Goal: Task Accomplishment & Management: Manage account settings

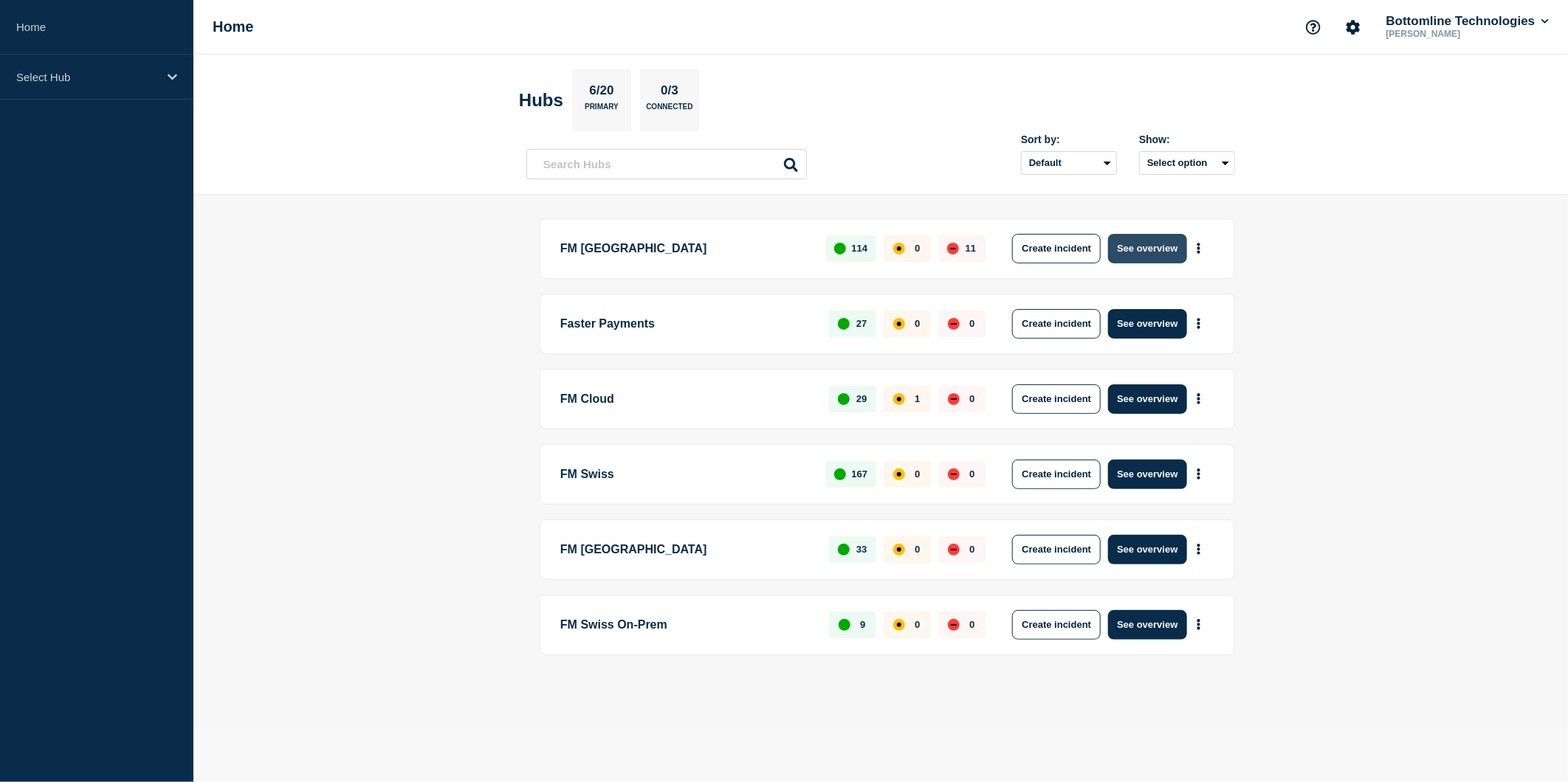
click at [1153, 246] on button "See overview" at bounding box center [1148, 249] width 79 height 29
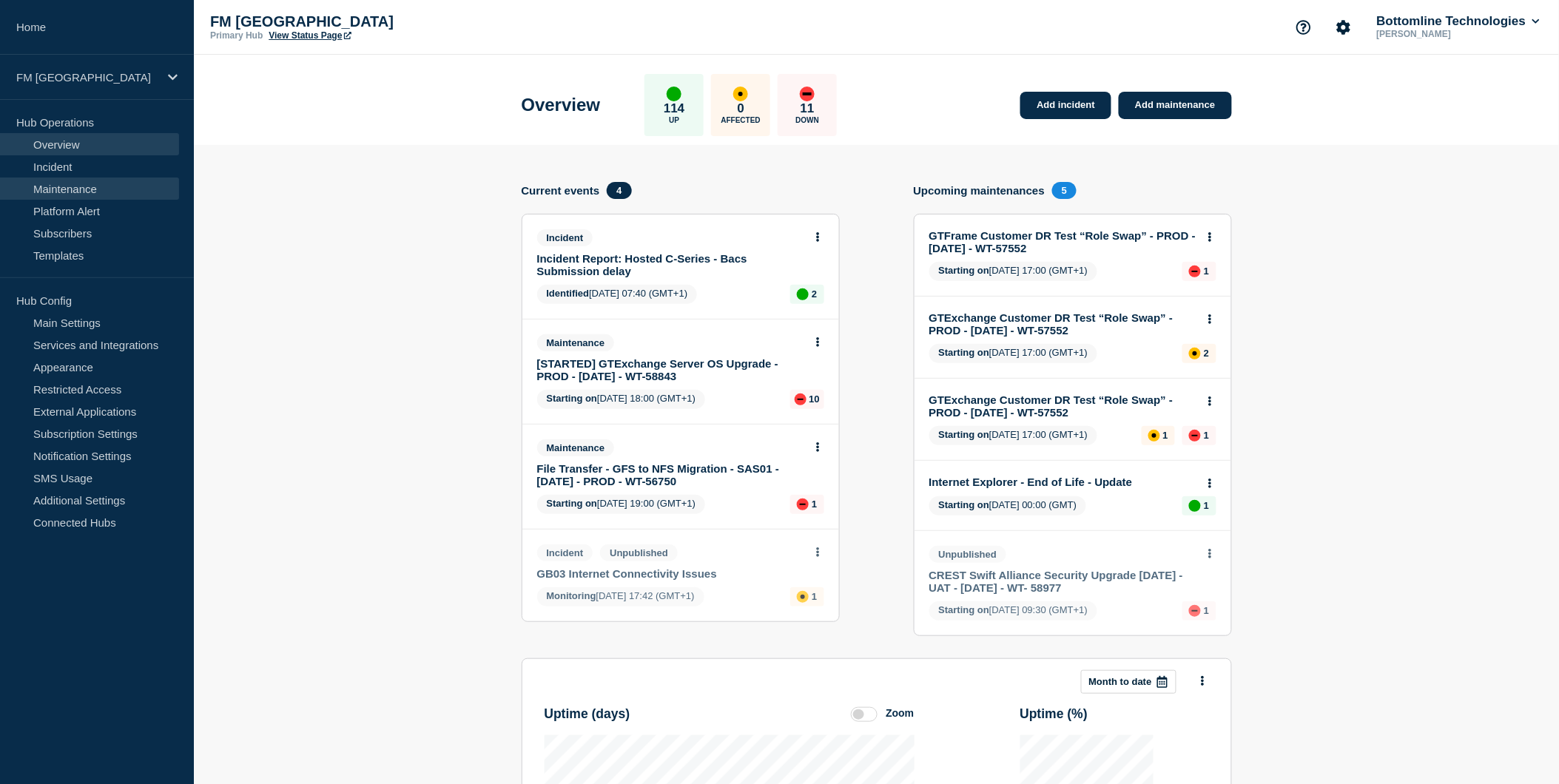
click at [84, 190] on link "Maintenance" at bounding box center [89, 188] width 179 height 22
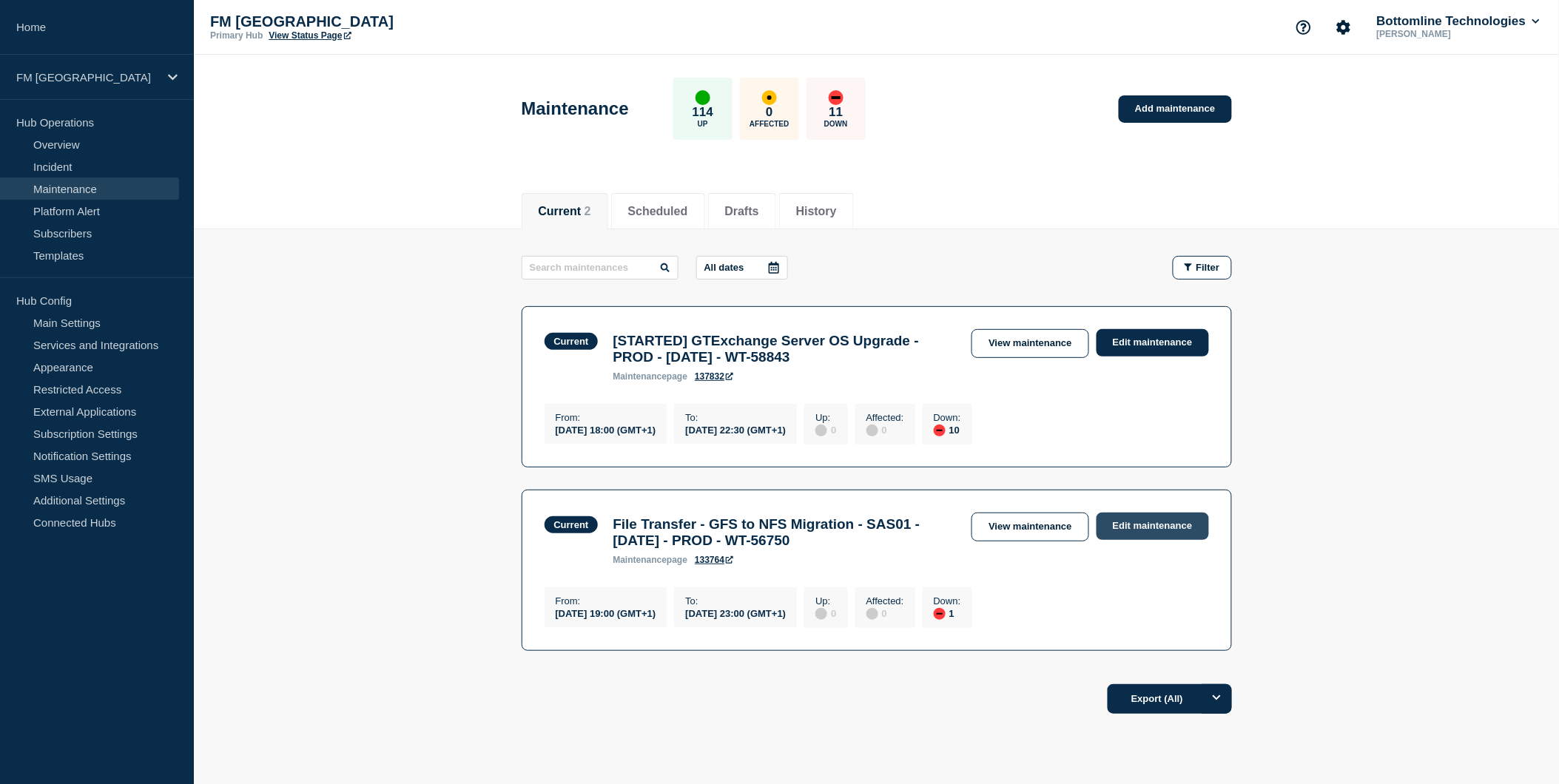
click at [1143, 534] on link "Edit maintenance" at bounding box center [1153, 526] width 112 height 27
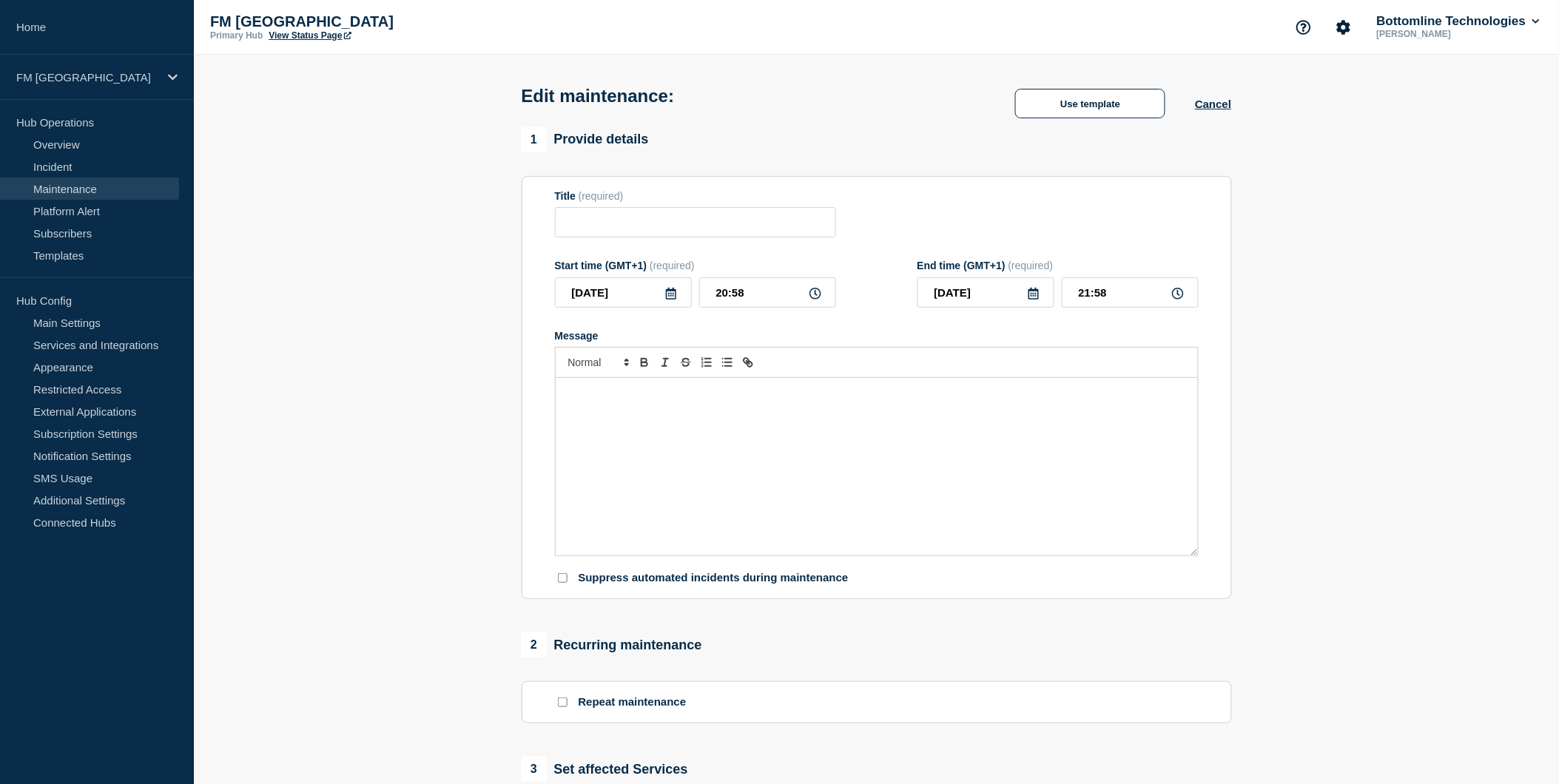
type input "File Transfer - GFS to NFS Migration - SAS01 - [DATE] - PROD - WT-56750"
type input "19:00"
type input "23:00"
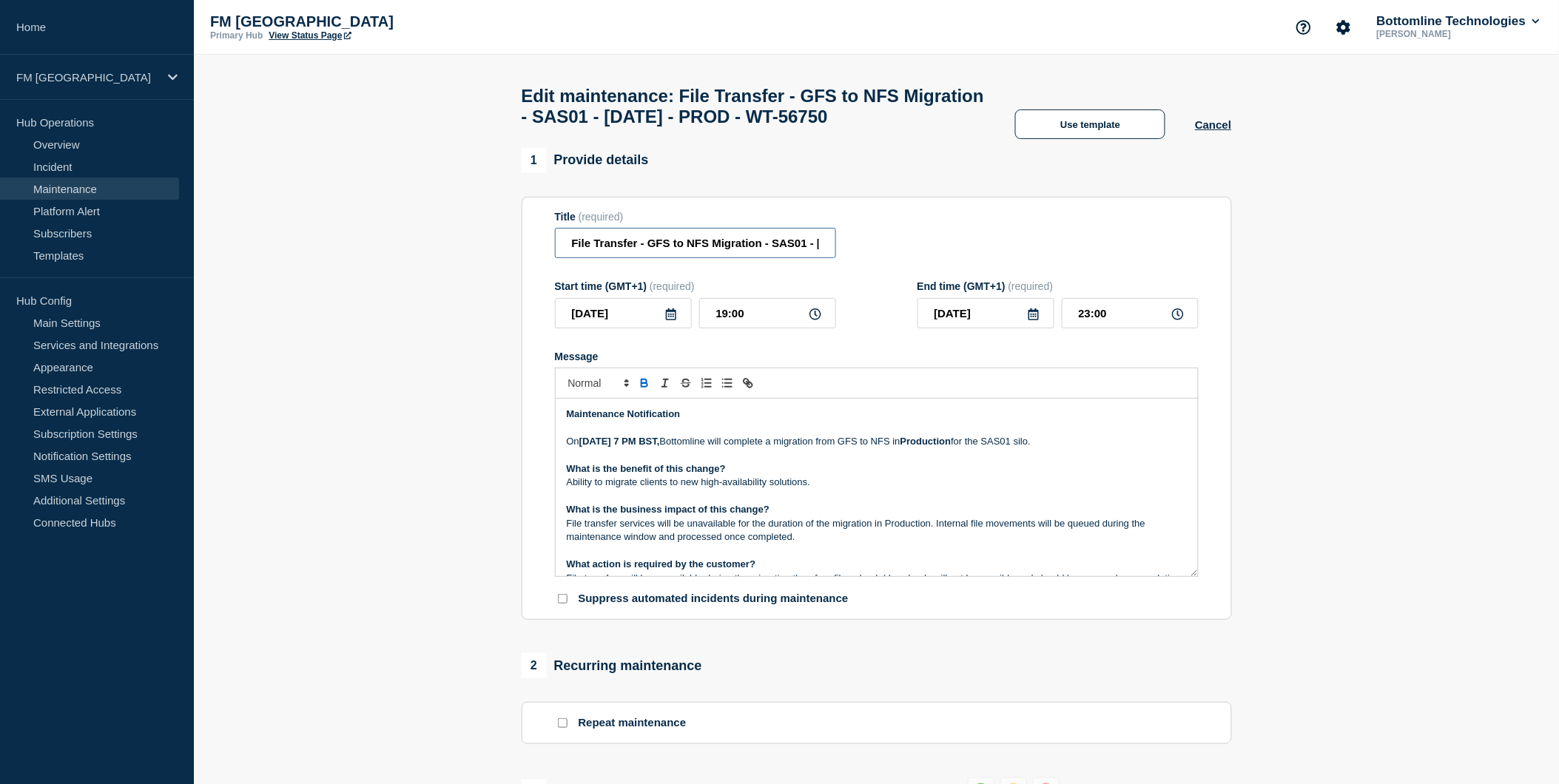
click at [774, 259] on input "File Transfer - GFS to NFS Migration - SAS01 - [DATE] - PROD - WT-56750" at bounding box center [695, 243] width 281 height 30
drag, startPoint x: 685, startPoint y: 267, endPoint x: 953, endPoint y: 267, distance: 268.0
click at [952, 259] on div "Title (required) File Transfer - GFS to NFS Migration - SAS01 - [DATE] - PROD -…" at bounding box center [877, 235] width 644 height 48
click at [819, 259] on input "File Transfer - GFS to NFS Migration - SAS01 - [DATE] - PROD - WT-56750" at bounding box center [695, 243] width 281 height 30
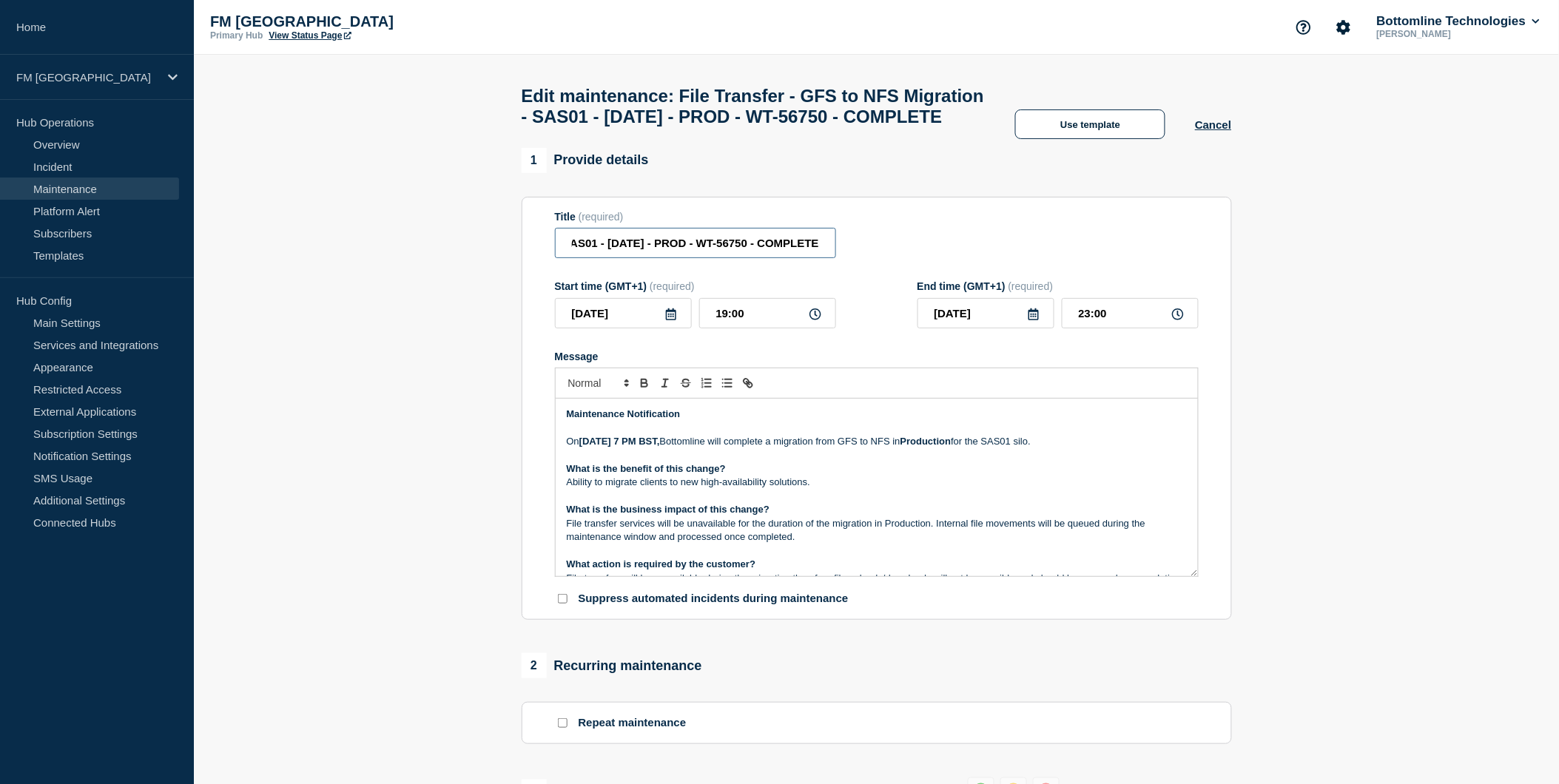
scroll to position [0, 245]
type input "File Transfer - GFS to NFS Migration - SAS01 - [DATE] - PROD - WT-56750 - COMPL…"
click at [795, 435] on p "Message" at bounding box center [876, 429] width 620 height 13
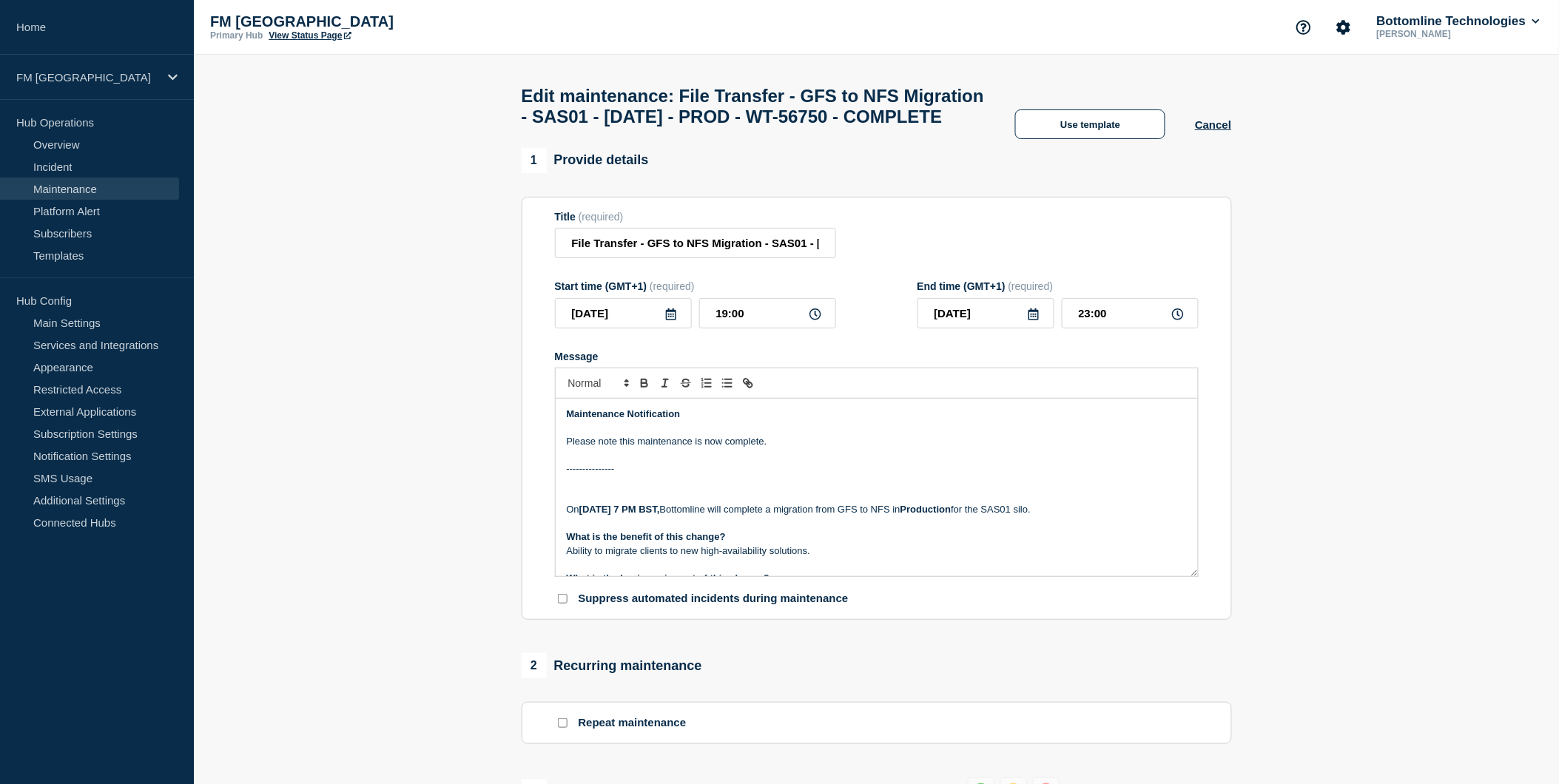
click at [803, 489] on p "Message" at bounding box center [876, 482] width 620 height 13
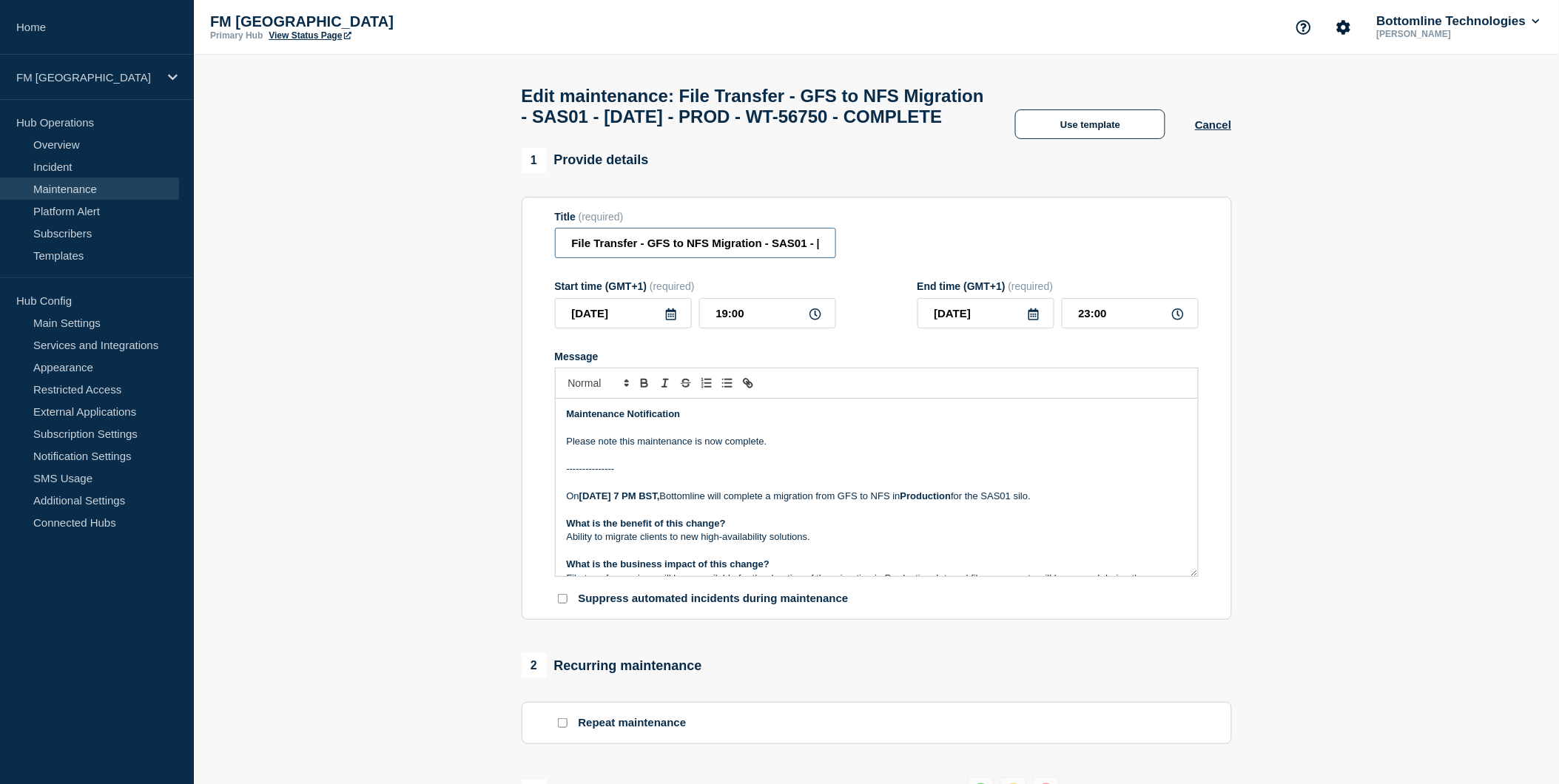
click at [681, 259] on input "File Transfer - GFS to NFS Migration - SAS01 - [DATE] - PROD - WT-56750 - COMPL…" at bounding box center [695, 243] width 281 height 30
drag, startPoint x: 600, startPoint y: 274, endPoint x: 965, endPoint y: 245, distance: 366.2
click at [965, 245] on div "Title (required) File Transfer - GFS to NFS Migration - SAS01 - [DATE] - PROD -…" at bounding box center [877, 235] width 644 height 48
click at [938, 259] on div "Title (required) File Transfer - GFS to NFS Migration - SAS01 - [DATE] - PROD -…" at bounding box center [877, 235] width 644 height 48
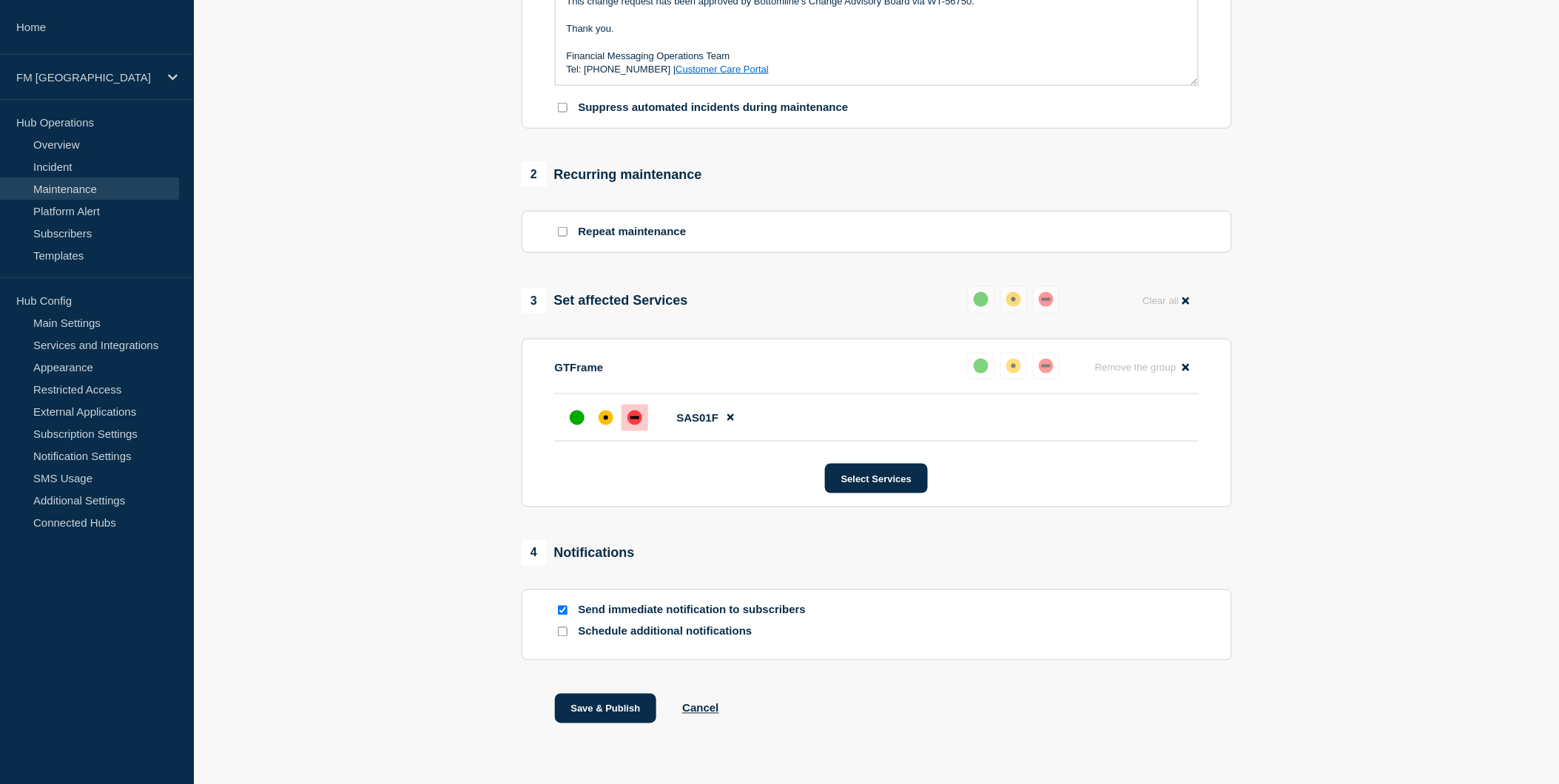
scroll to position [493, 0]
click at [580, 424] on div "up" at bounding box center [577, 416] width 15 height 15
click at [571, 424] on div "up" at bounding box center [577, 416] width 15 height 15
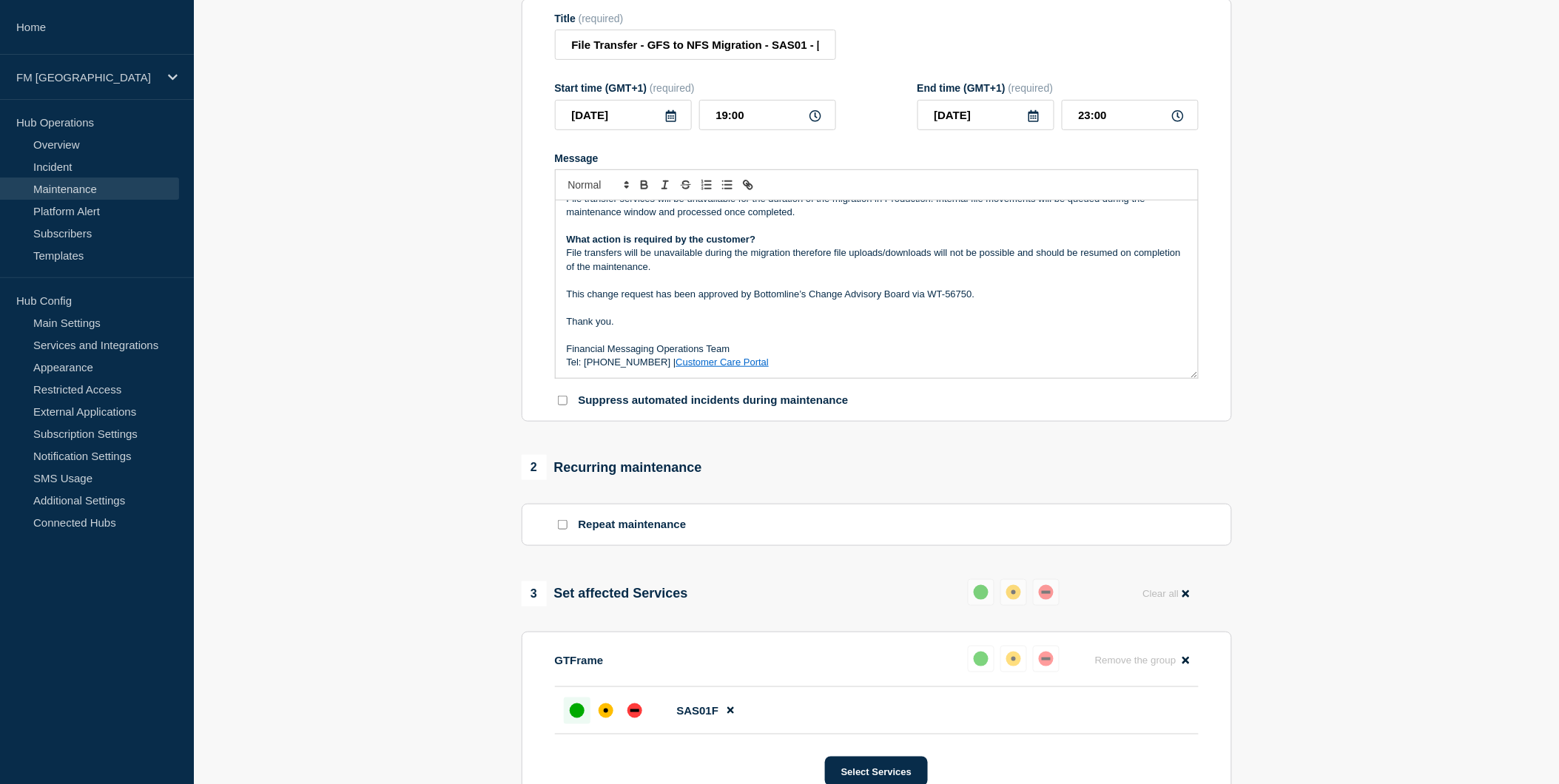
scroll to position [246, 0]
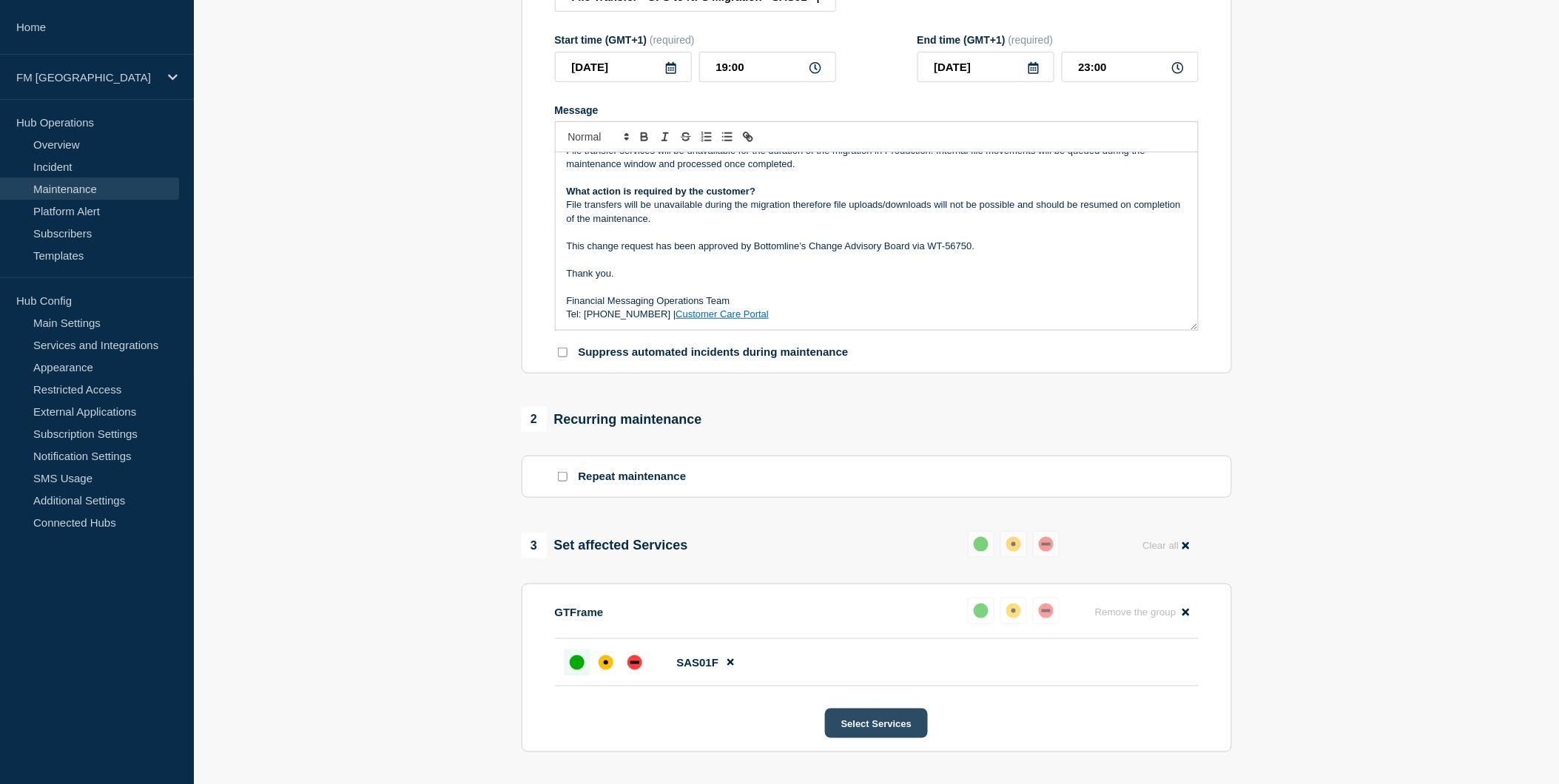
click at [870, 738] on button "Select Services" at bounding box center [876, 723] width 103 height 30
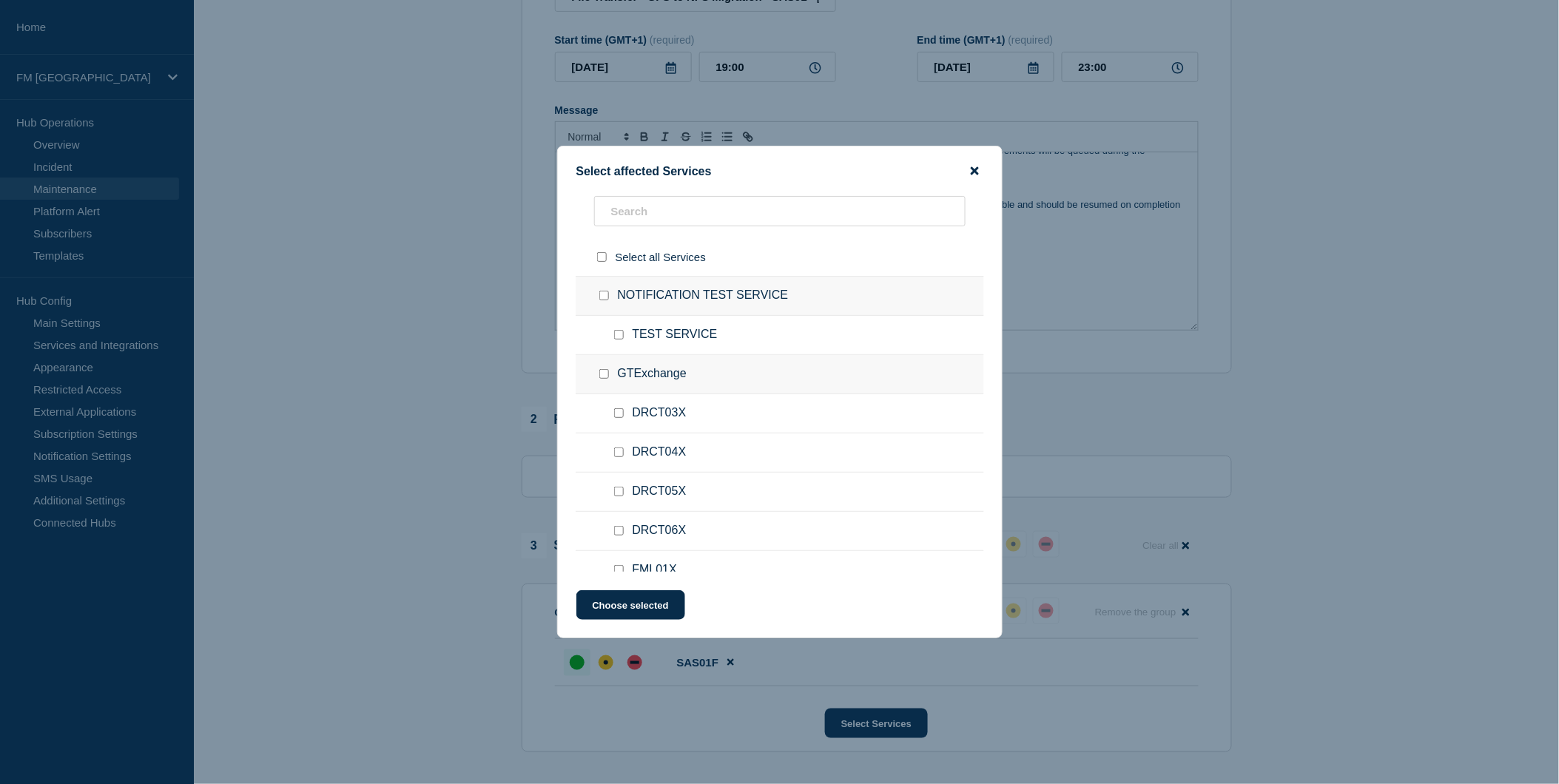
click at [978, 172] on icon "close button" at bounding box center [974, 171] width 8 height 11
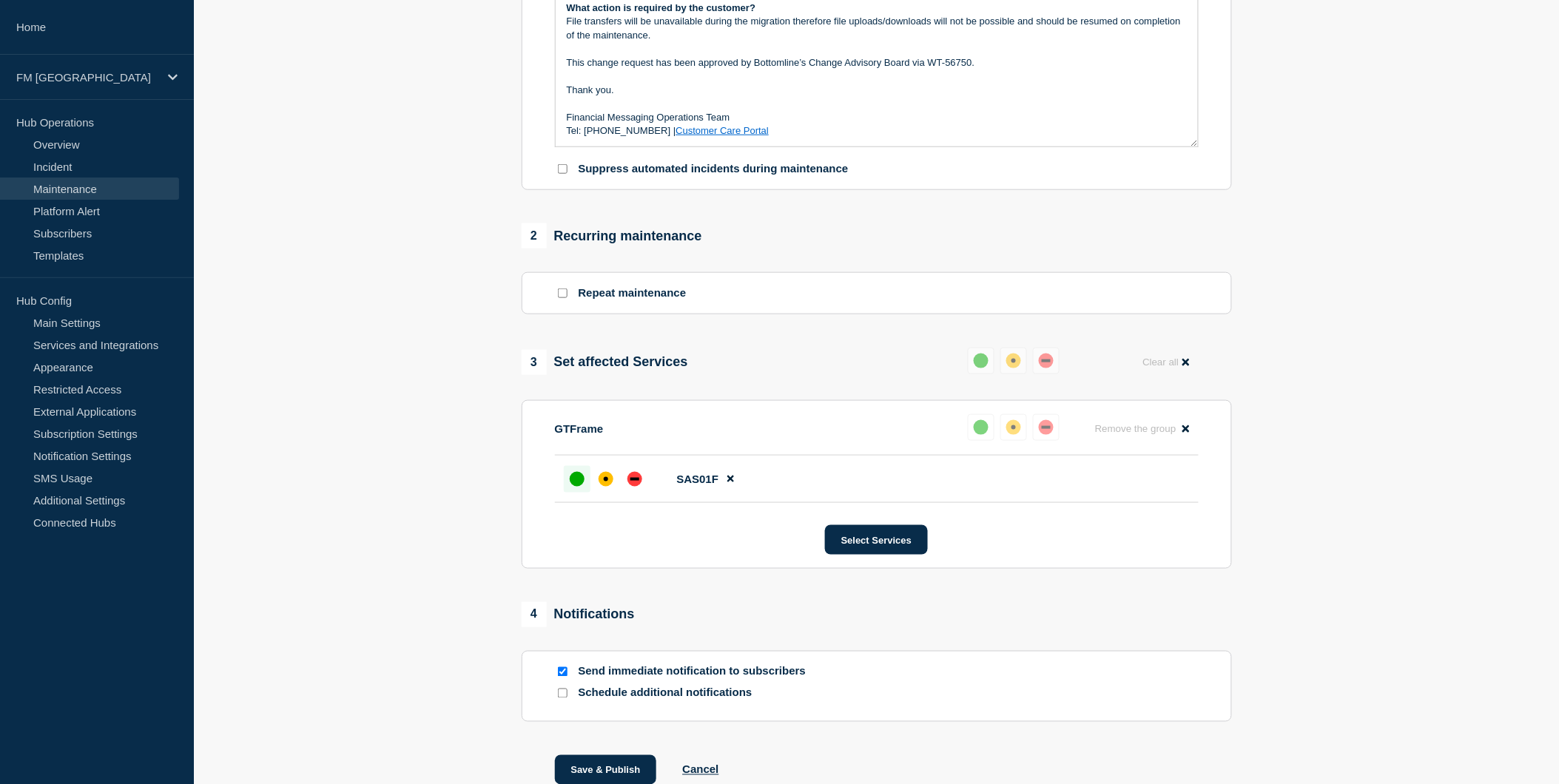
scroll to position [493, 0]
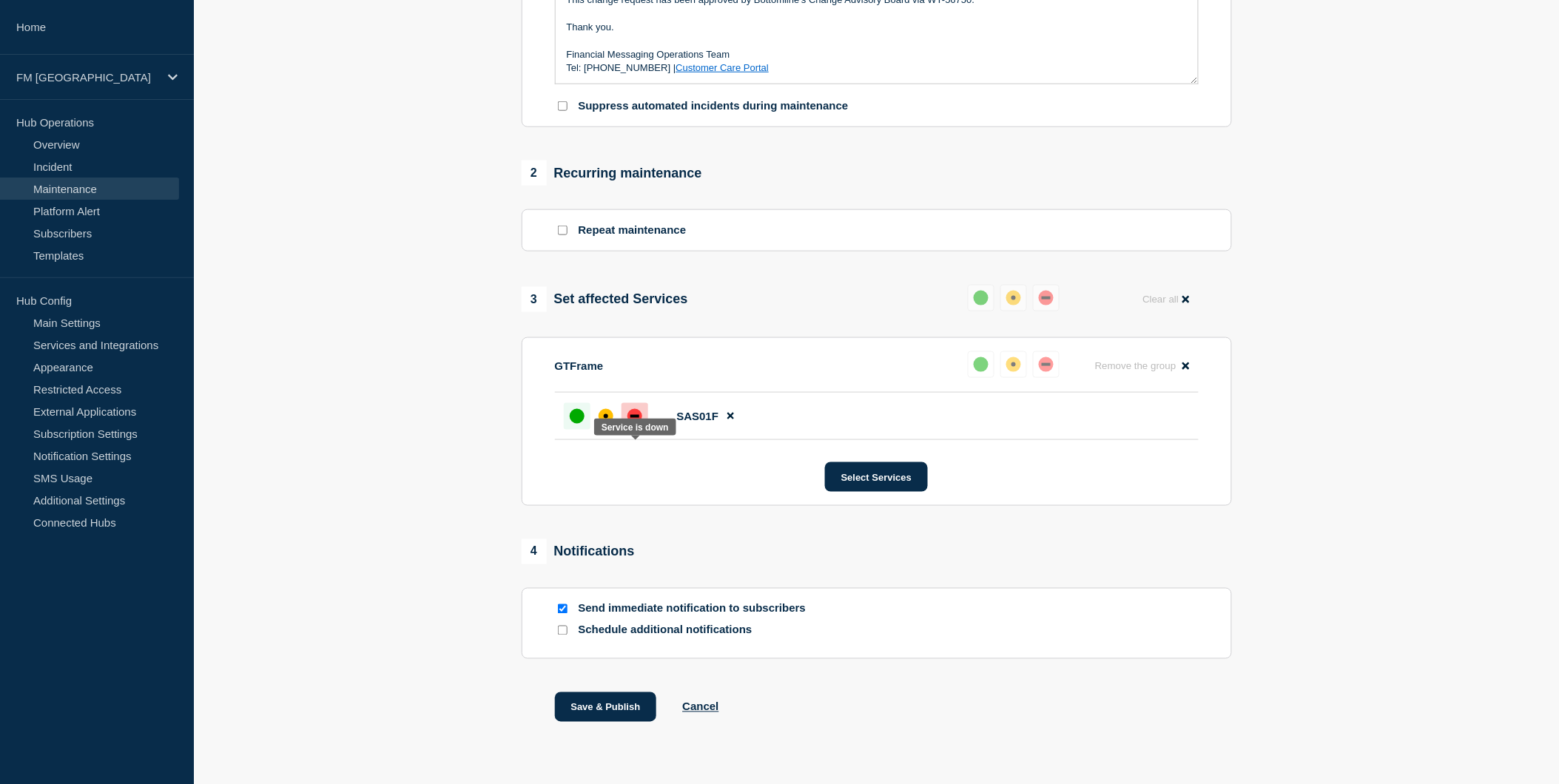
click at [634, 418] on div "down" at bounding box center [635, 417] width 9 height 3
click at [580, 424] on div "up" at bounding box center [577, 416] width 15 height 15
click at [603, 722] on button "Save & Publish" at bounding box center [606, 708] width 102 height 30
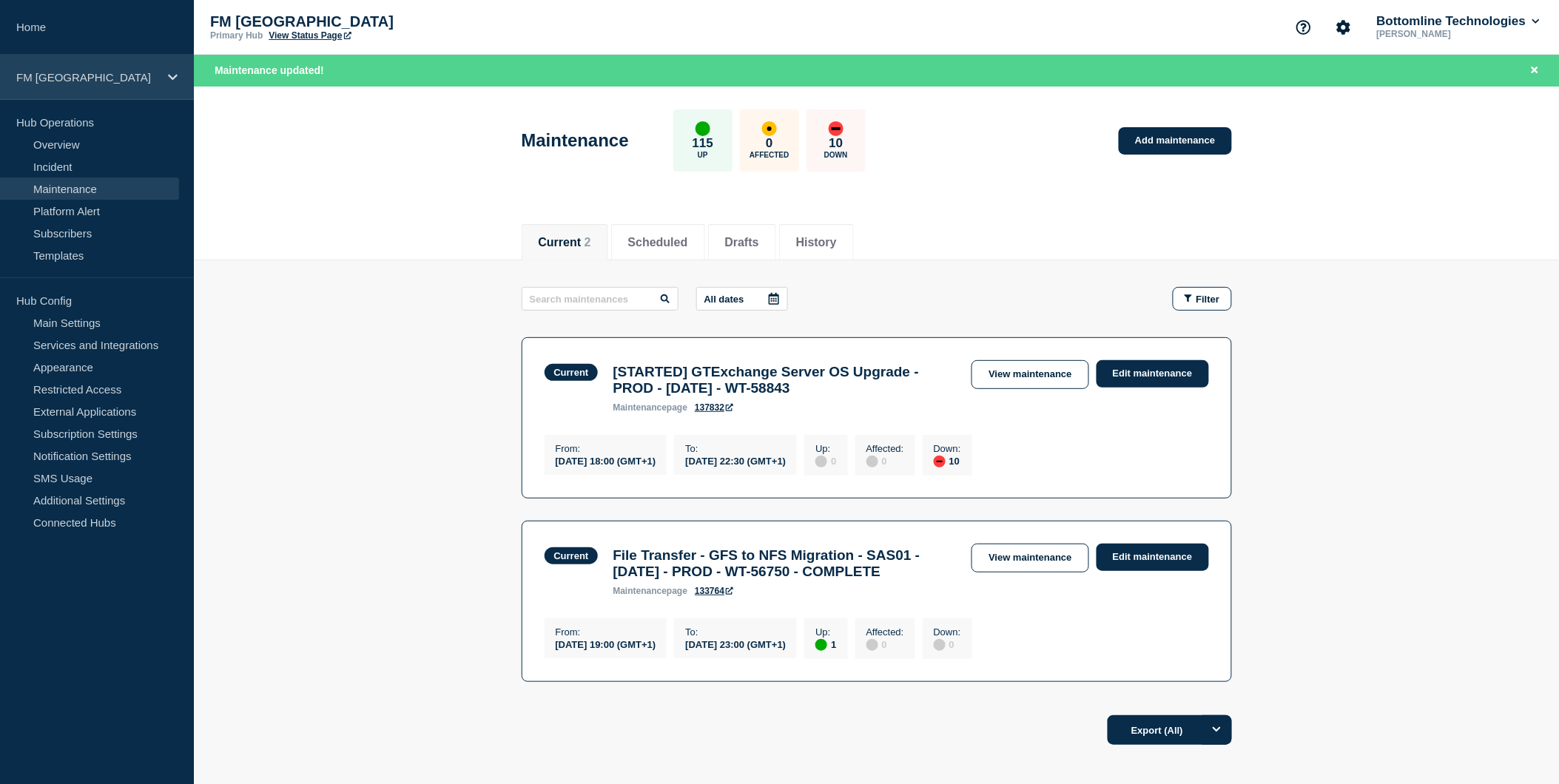
click at [168, 75] on icon at bounding box center [173, 77] width 10 height 11
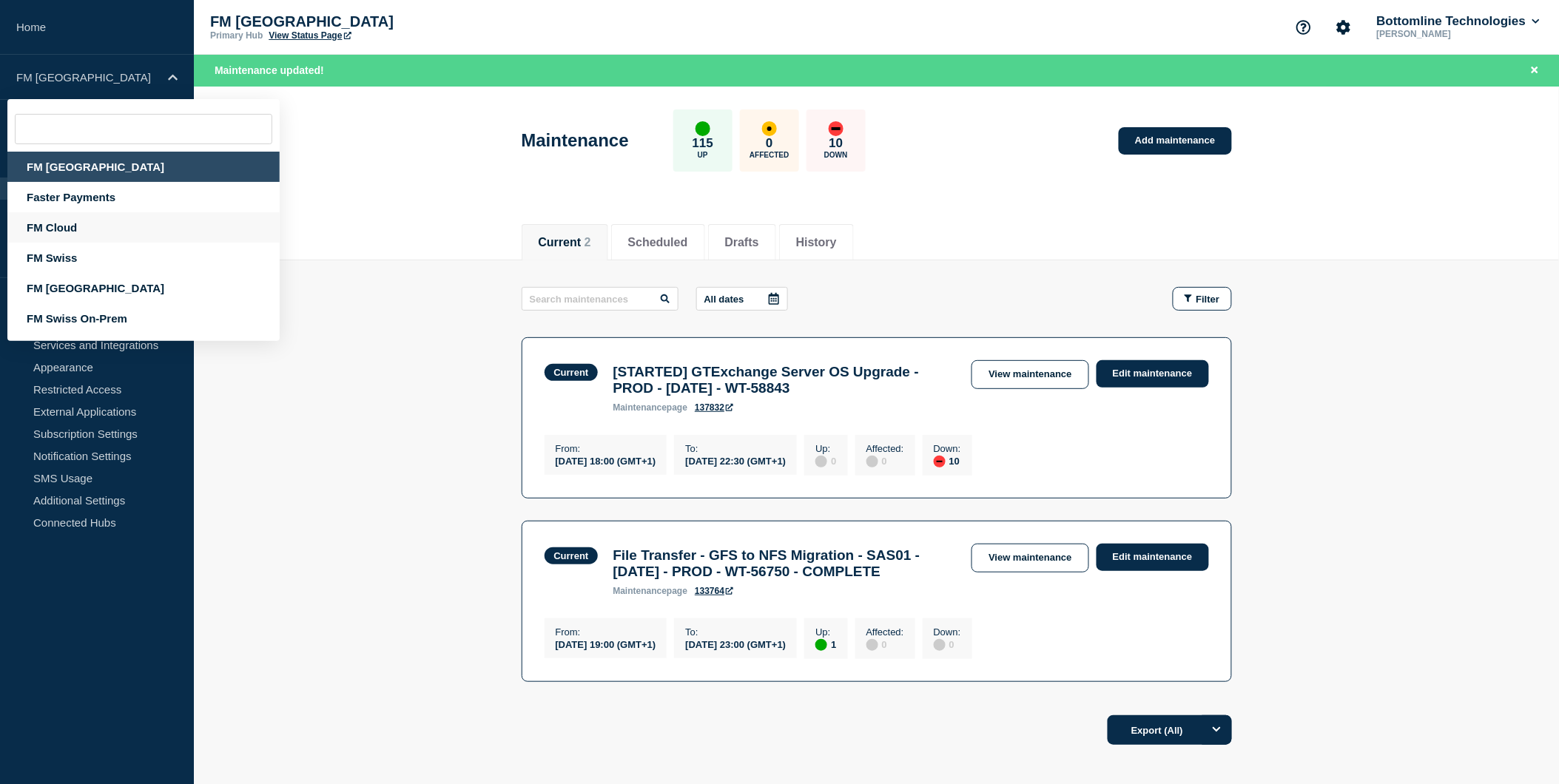
click at [64, 222] on div "FM Cloud" at bounding box center [144, 227] width 273 height 30
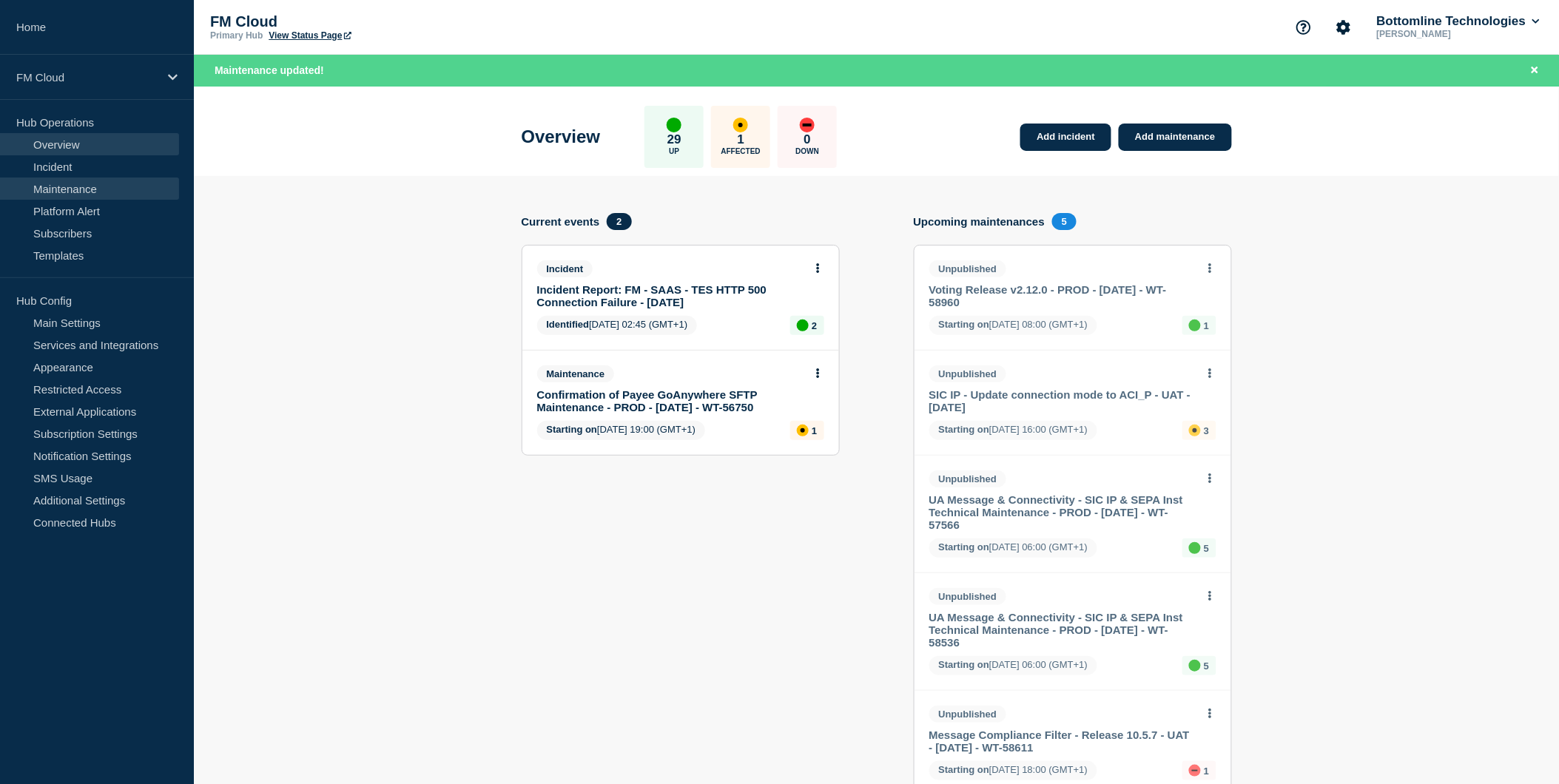
click at [75, 192] on link "Maintenance" at bounding box center [89, 188] width 179 height 22
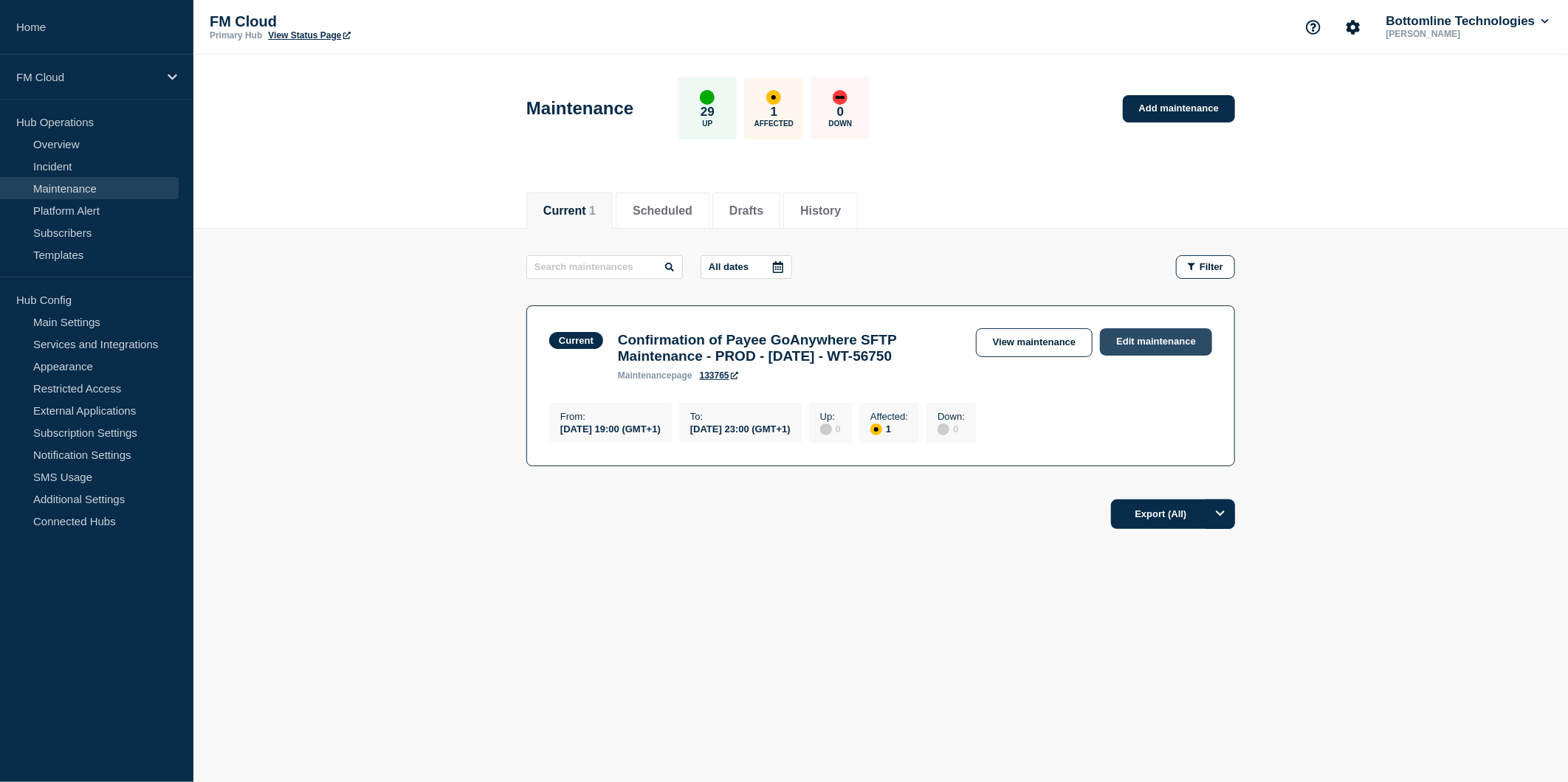
click at [1135, 340] on link "Edit maintenance" at bounding box center [1156, 341] width 112 height 27
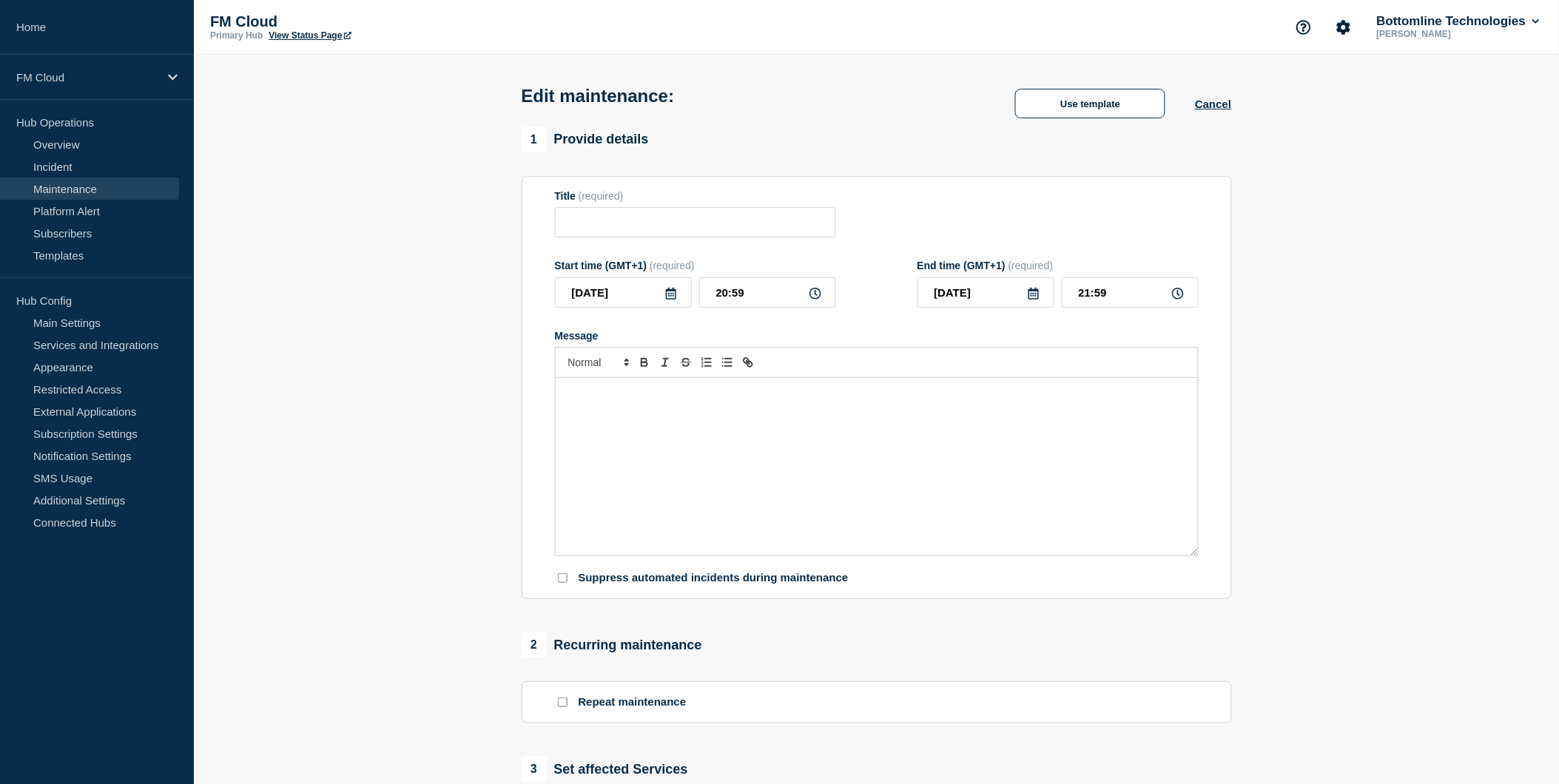
type input "Confirmation of Payee GoAnywhere SFTP Maintenance - PROD - [DATE] - WT-56750"
type input "19:00"
type input "23:00"
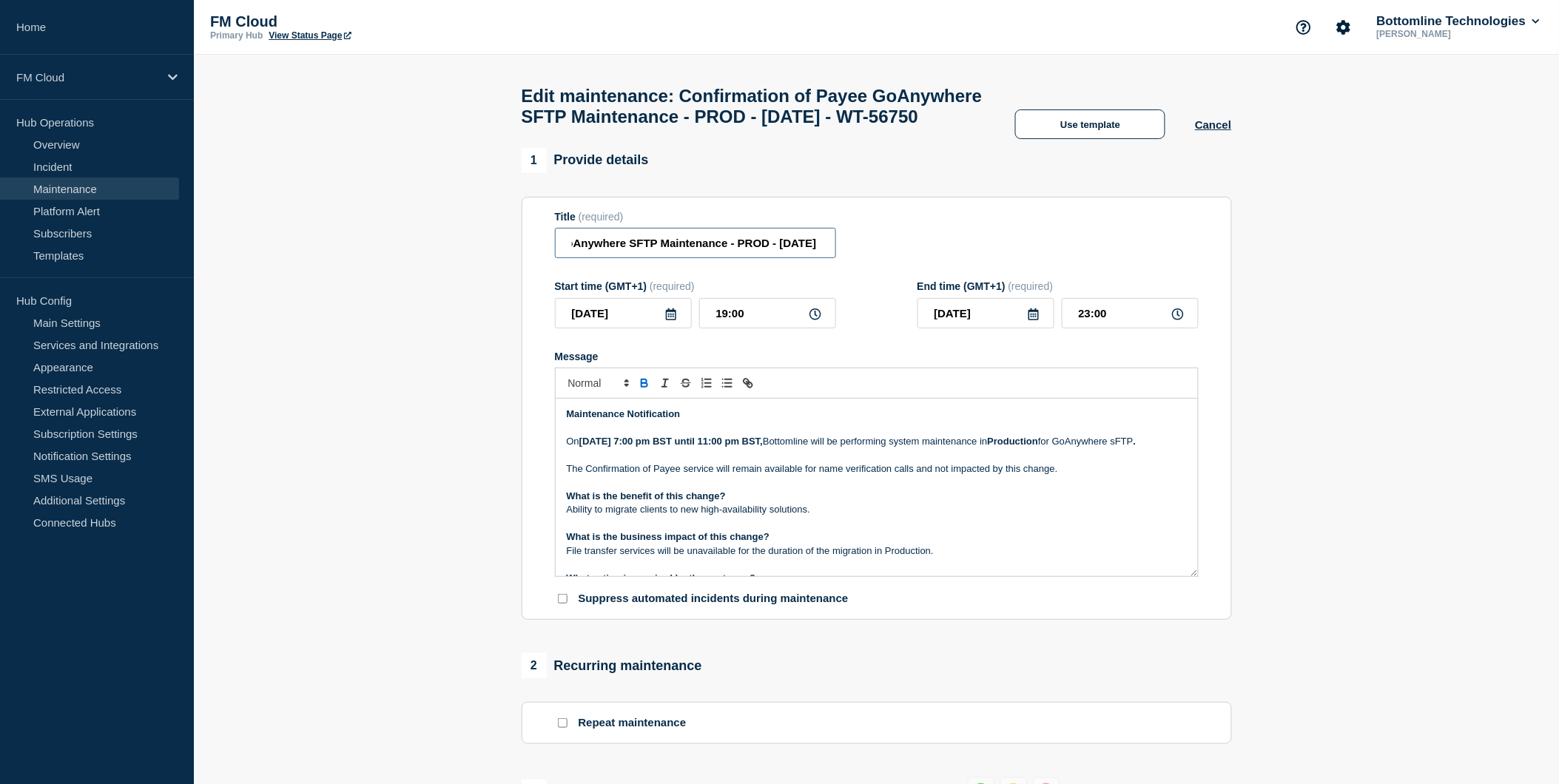
scroll to position [0, 229]
drag, startPoint x: 716, startPoint y: 273, endPoint x: 903, endPoint y: 264, distance: 187.2
click at [903, 259] on div "Title (required) Confirmation of Payee GoAnywhere SFTP Maintenance - PROD - [DA…" at bounding box center [877, 235] width 644 height 48
click at [819, 259] on input "Confirmation of Payee GoAnywhere SFTP Maintenance - PROD - [DATE] - WT-56750" at bounding box center [695, 243] width 281 height 30
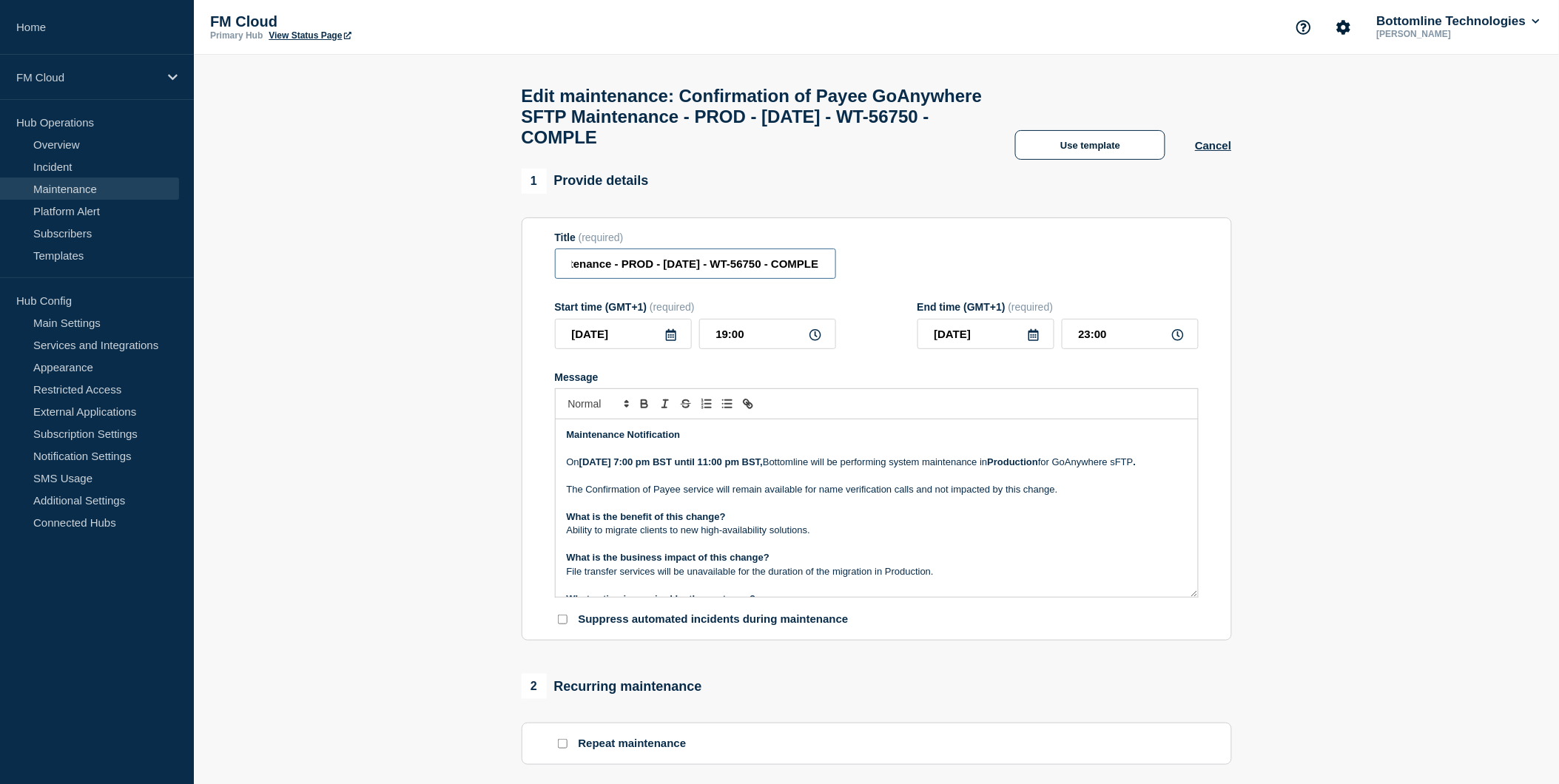
scroll to position [0, 300]
type input "Confirmation of Payee GoAnywhere SFTP Maintenance - PROD - [DATE] - WT-56750 - …"
click at [697, 442] on p "Maintenance Notification" at bounding box center [876, 435] width 620 height 13
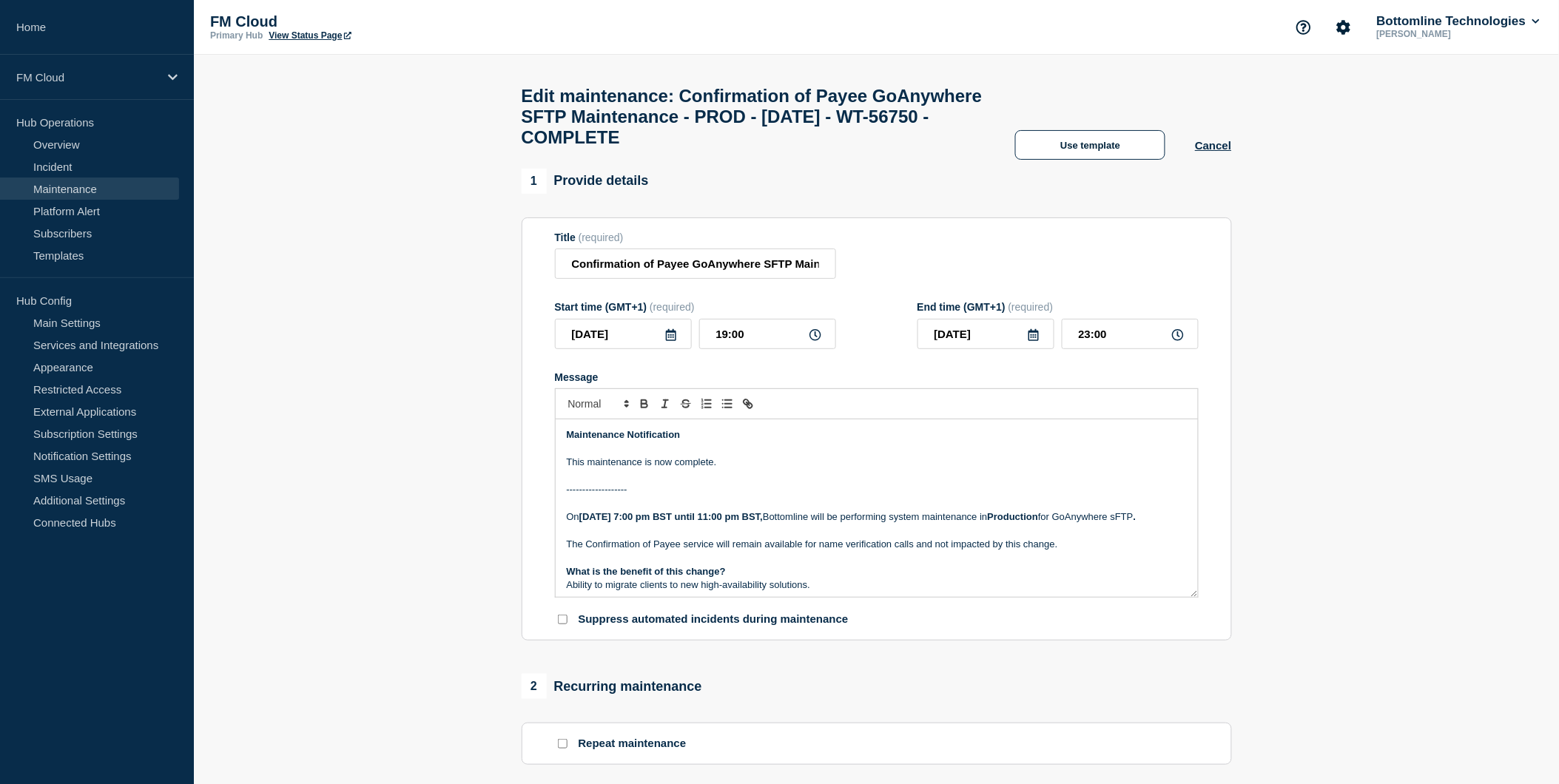
click at [690, 551] on p "The Confirmation of Payee service will remain available for name verification c…" at bounding box center [876, 544] width 620 height 13
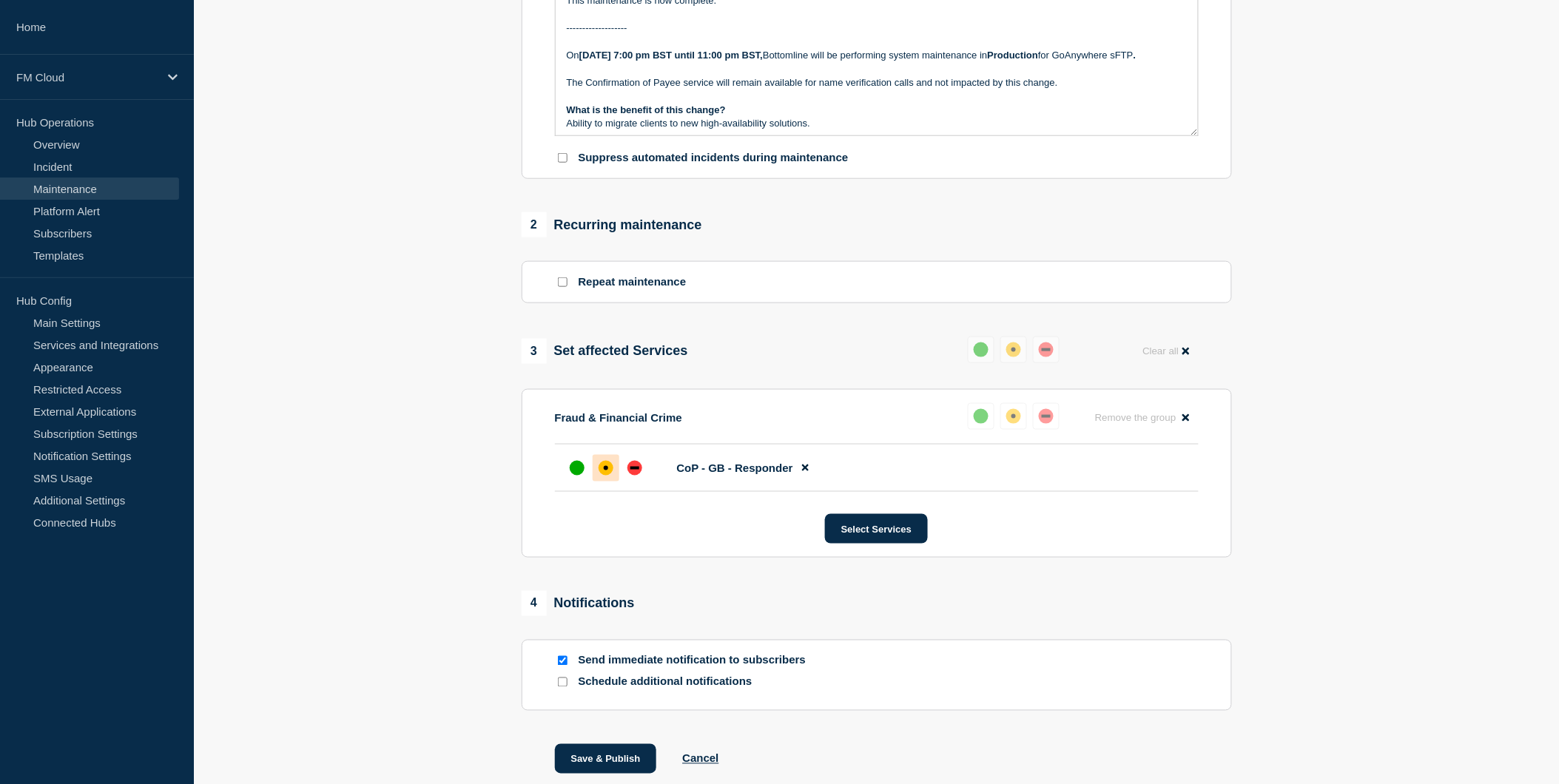
scroll to position [563, 0]
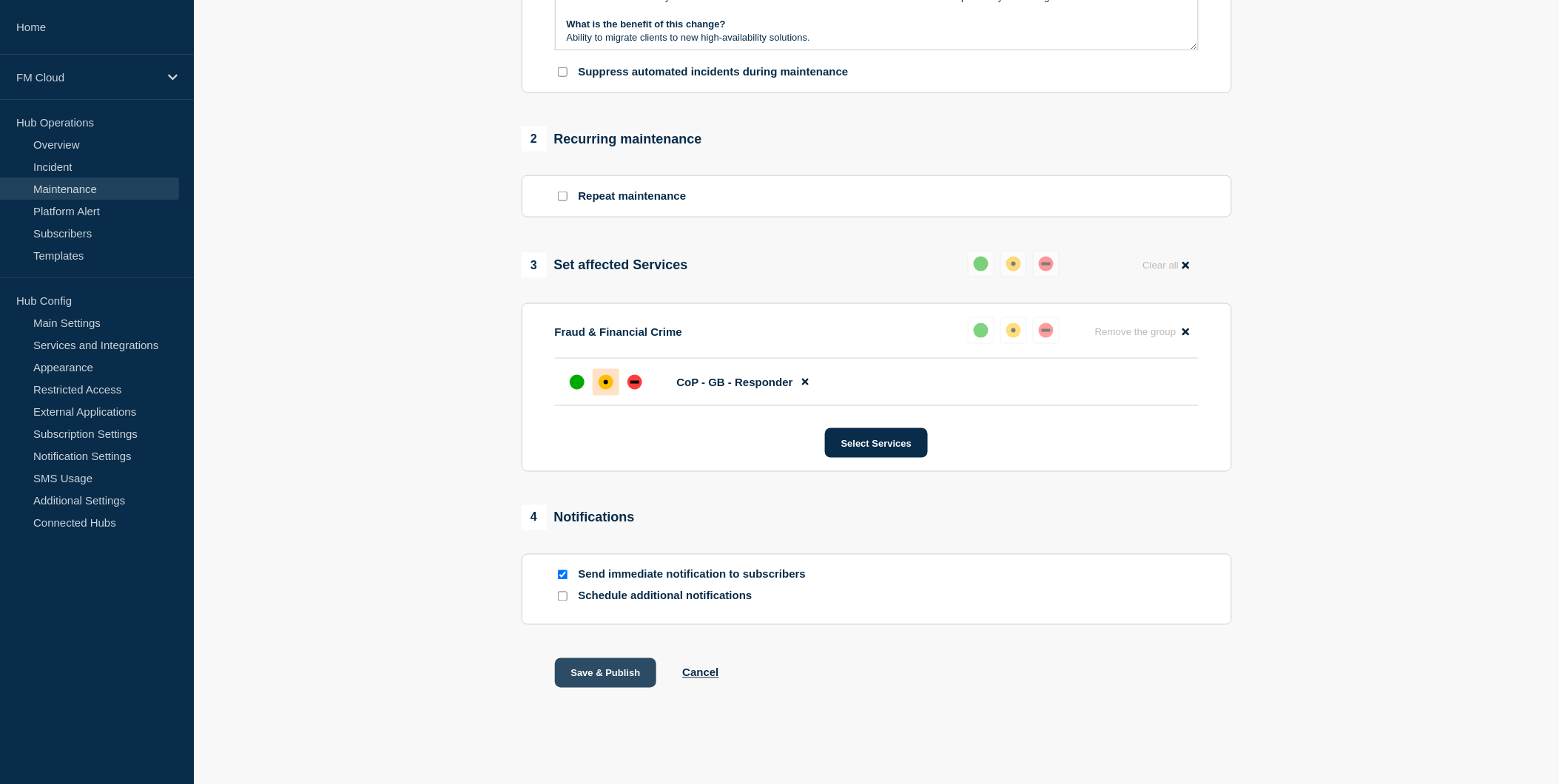
click at [575, 666] on button "Save & Publish" at bounding box center [606, 673] width 102 height 30
